Goal: Navigation & Orientation: Find specific page/section

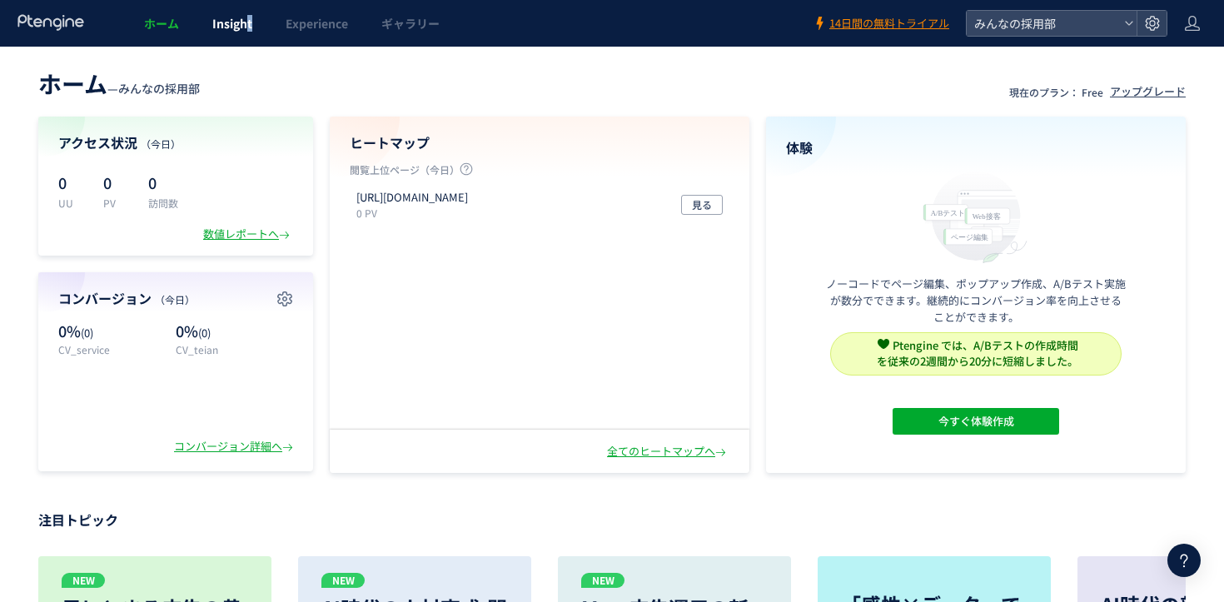
click at [248, 26] on span "Insight" at bounding box center [232, 23] width 40 height 17
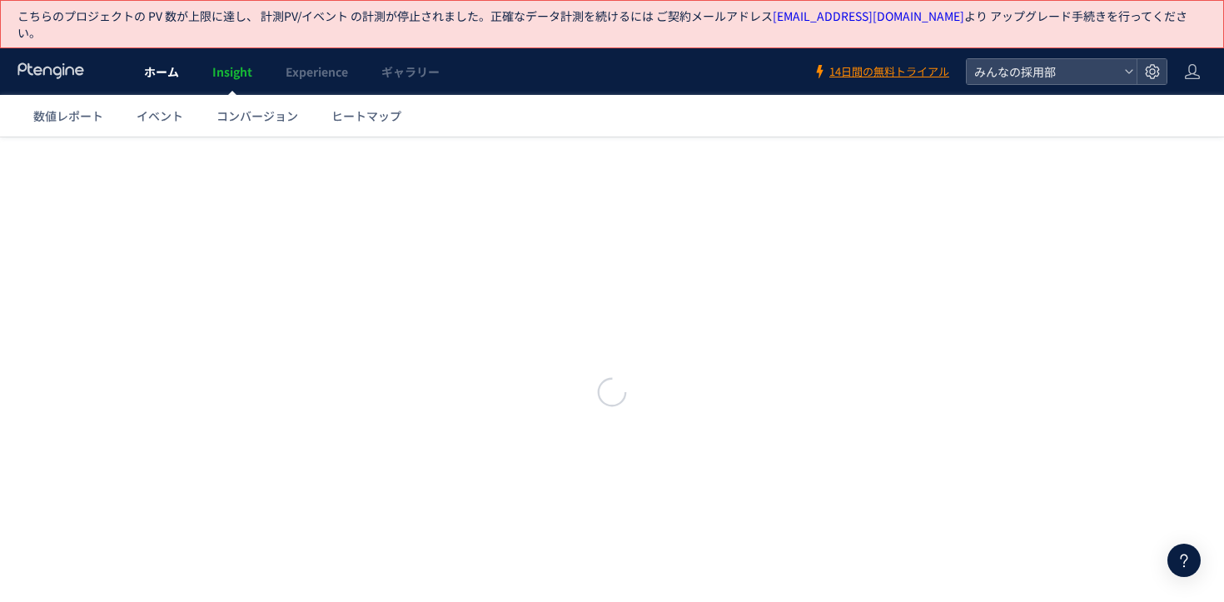
click at [138, 70] on link "ホーム" at bounding box center [161, 71] width 68 height 47
